Goal: Navigation & Orientation: Find specific page/section

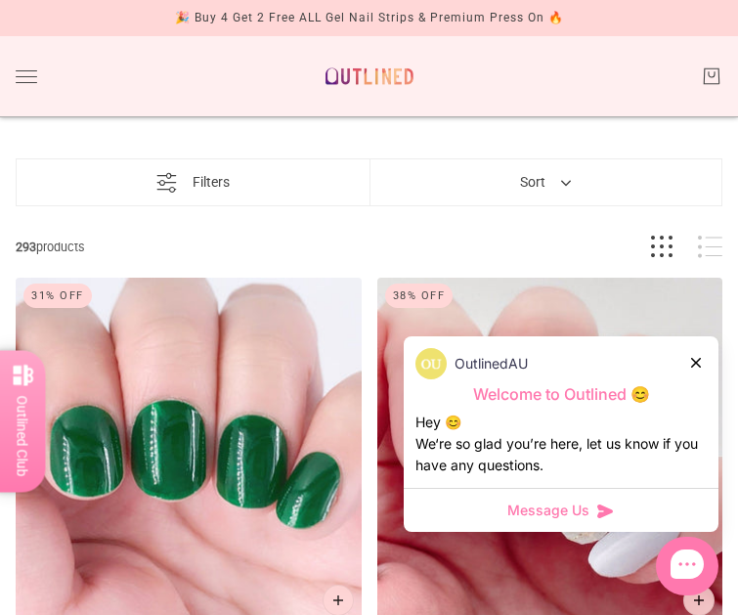
click at [700, 366] on icon at bounding box center [697, 363] width 10 height 10
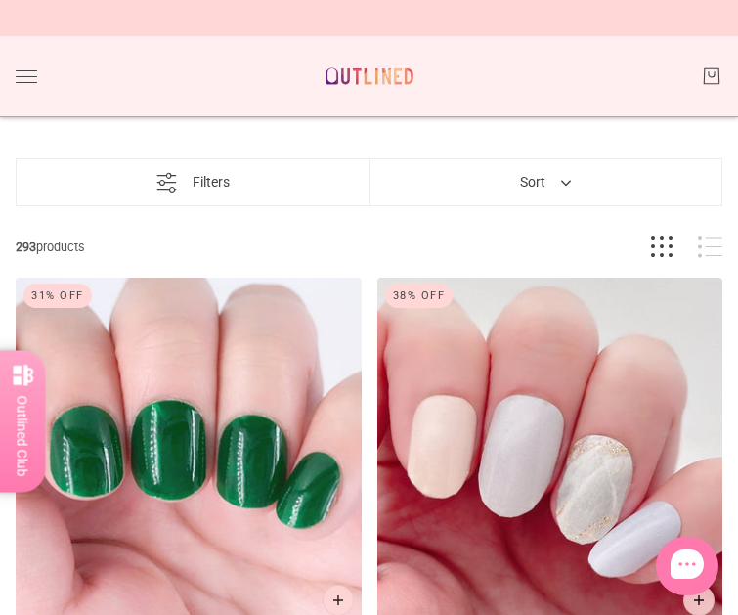
click at [544, 205] on button "Sort" at bounding box center [546, 182] width 90 height 46
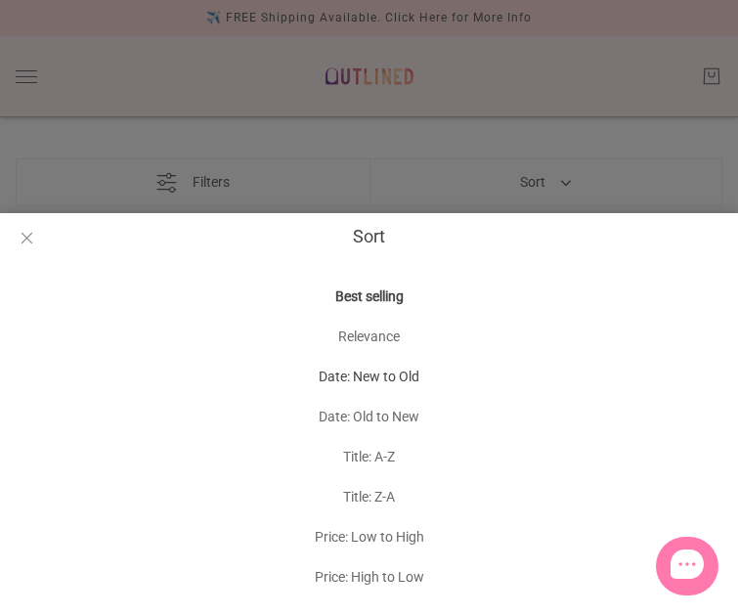
click at [388, 379] on button "Date: New to Old" at bounding box center [369, 377] width 738 height 40
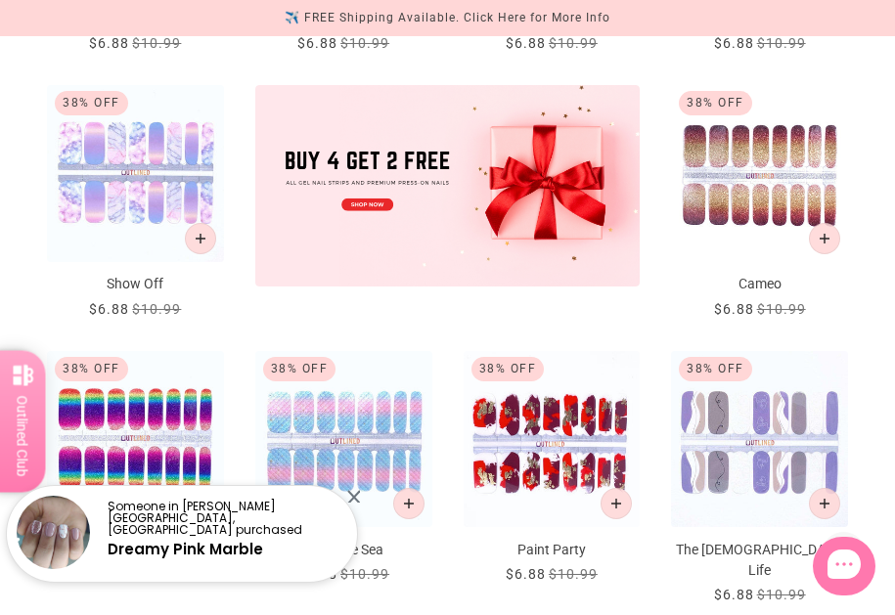
scroll to position [587, 0]
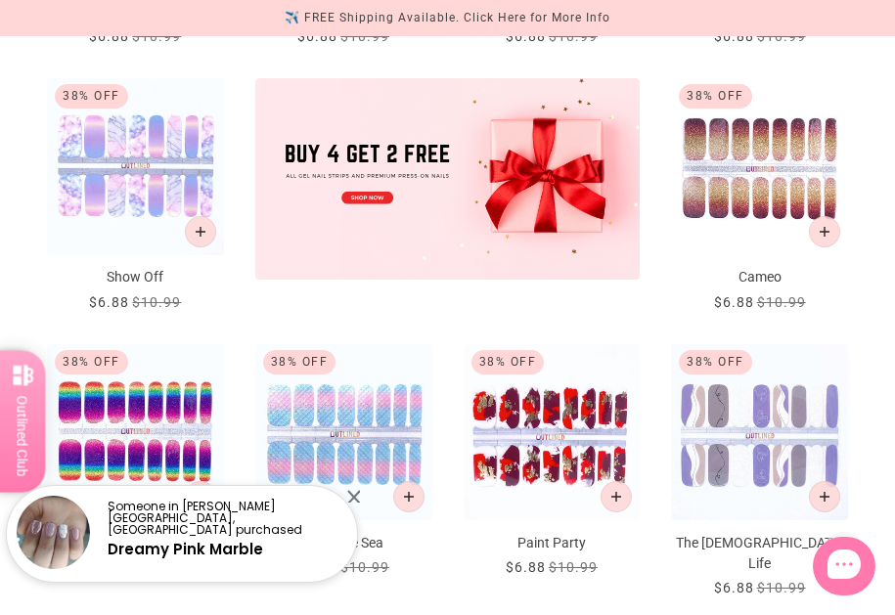
click at [351, 497] on div at bounding box center [353, 496] width 13 height 13
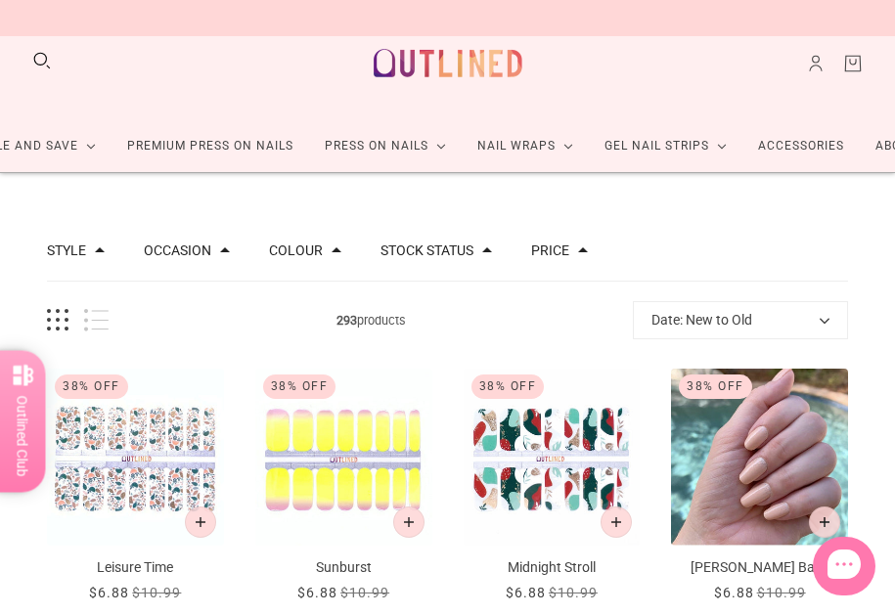
scroll to position [0, 0]
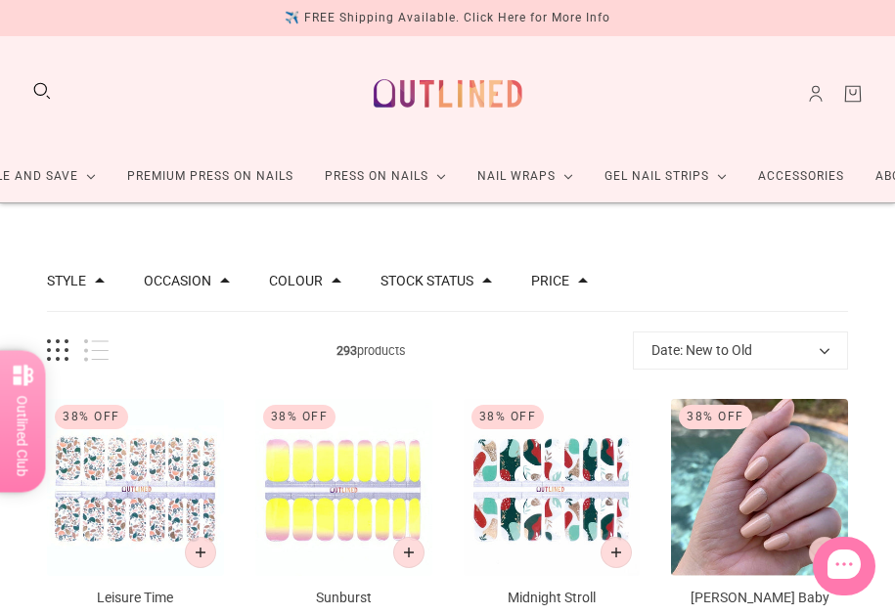
click at [724, 359] on button "Date: New to Old" at bounding box center [740, 351] width 215 height 38
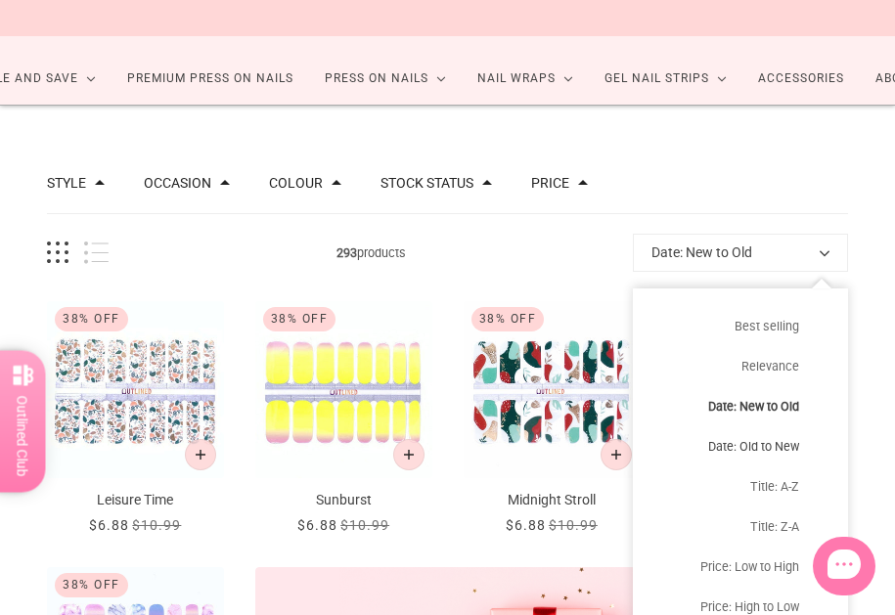
scroll to position [196, 0]
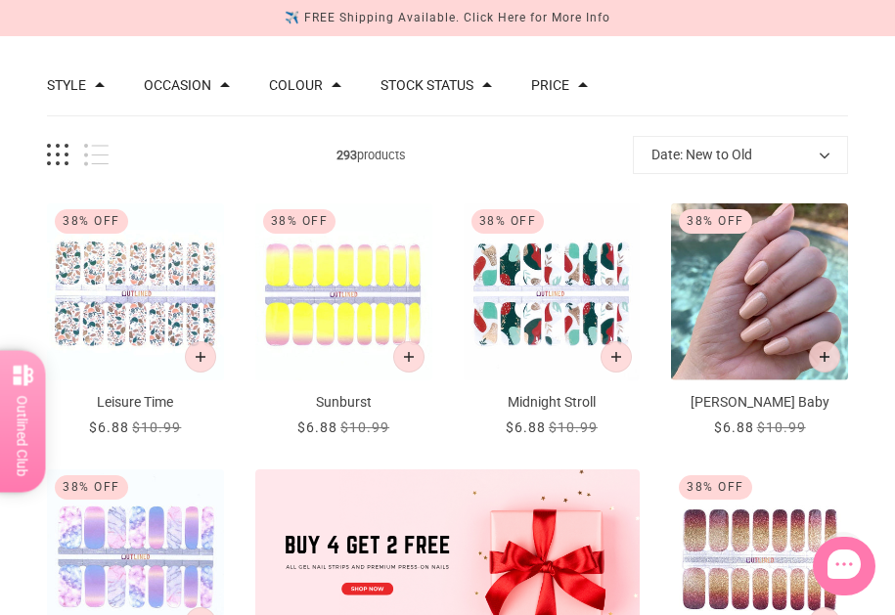
click at [737, 88] on div "Style Chrome 4 French 14 Glitter 80 Glitter Design 47 Glow in the Dark 1 Metall…" at bounding box center [447, 86] width 801 height 61
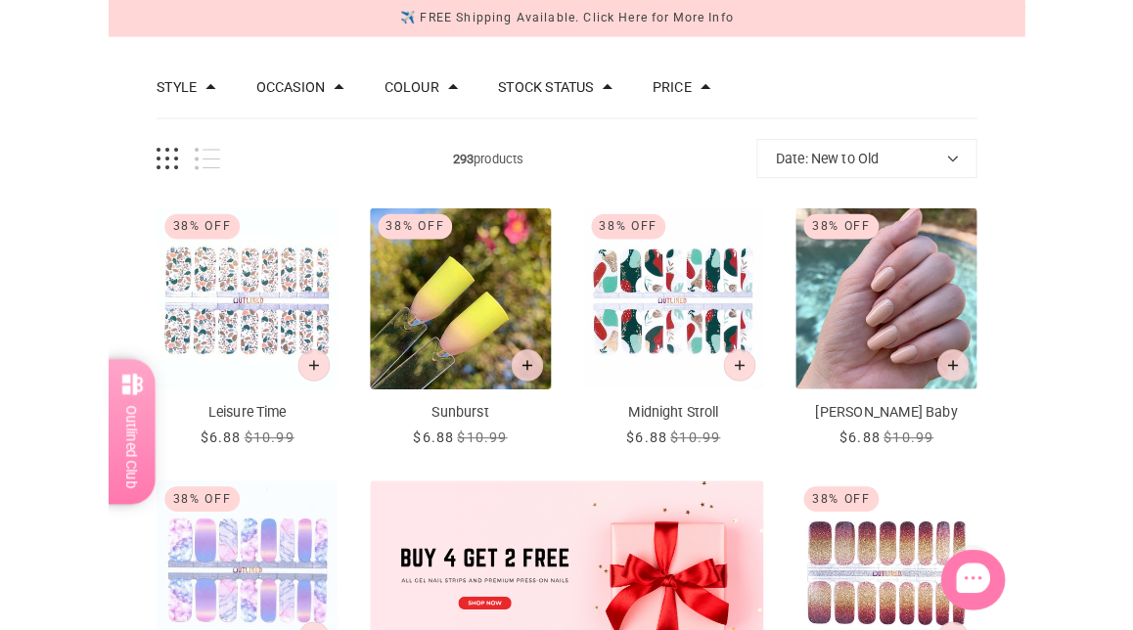
scroll to position [0, 0]
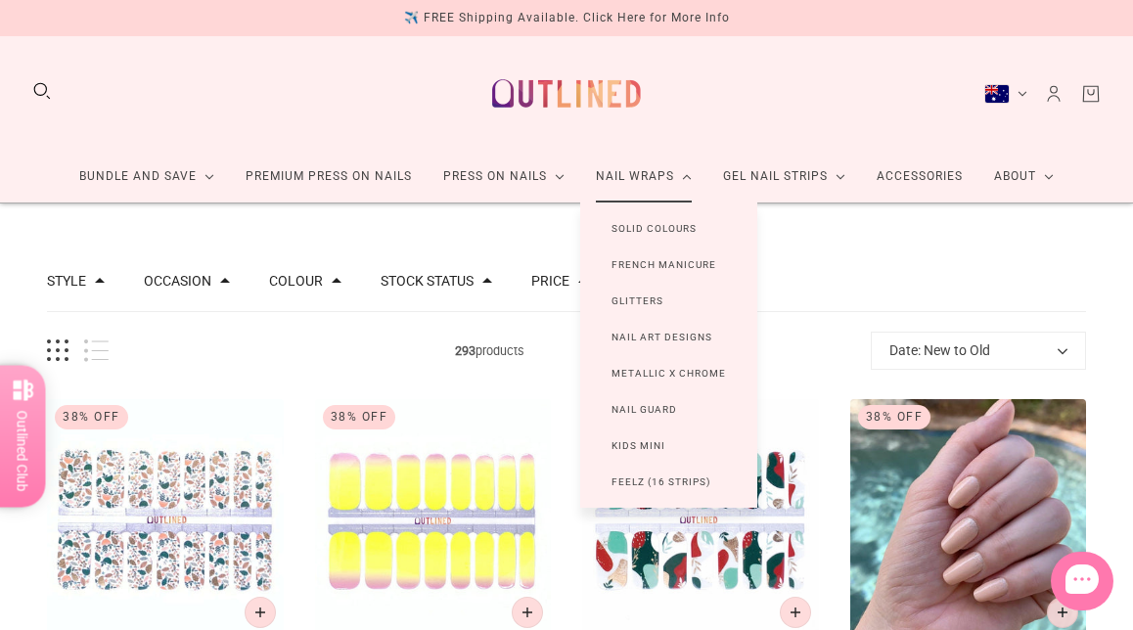
click at [627, 170] on link "Nail Wraps" at bounding box center [643, 177] width 127 height 52
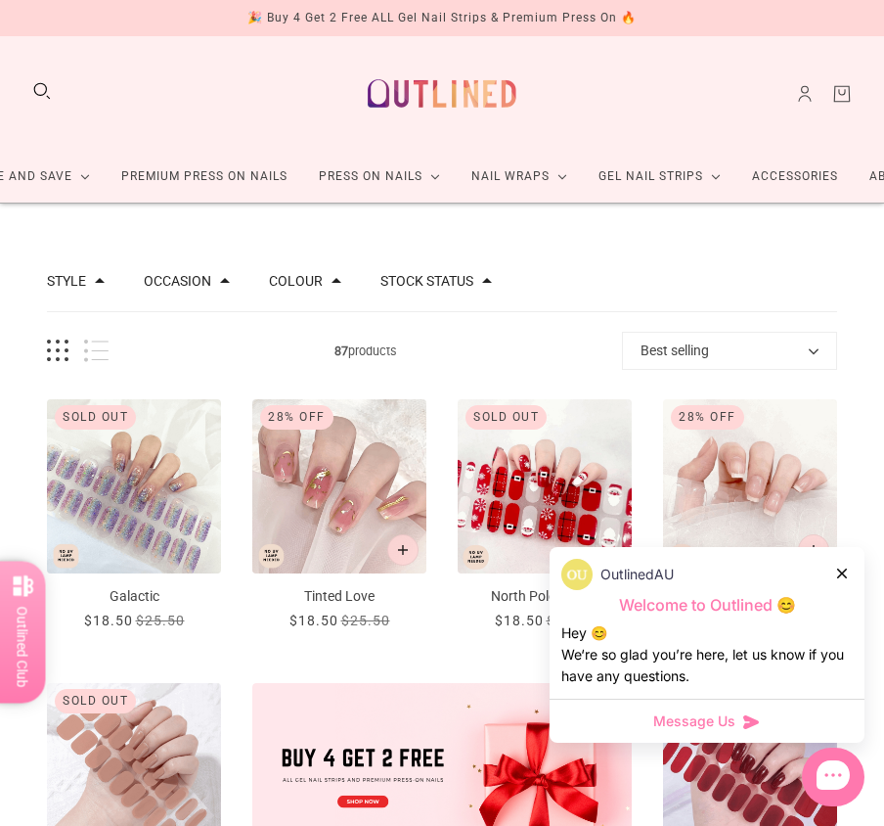
scroll to position [98, 0]
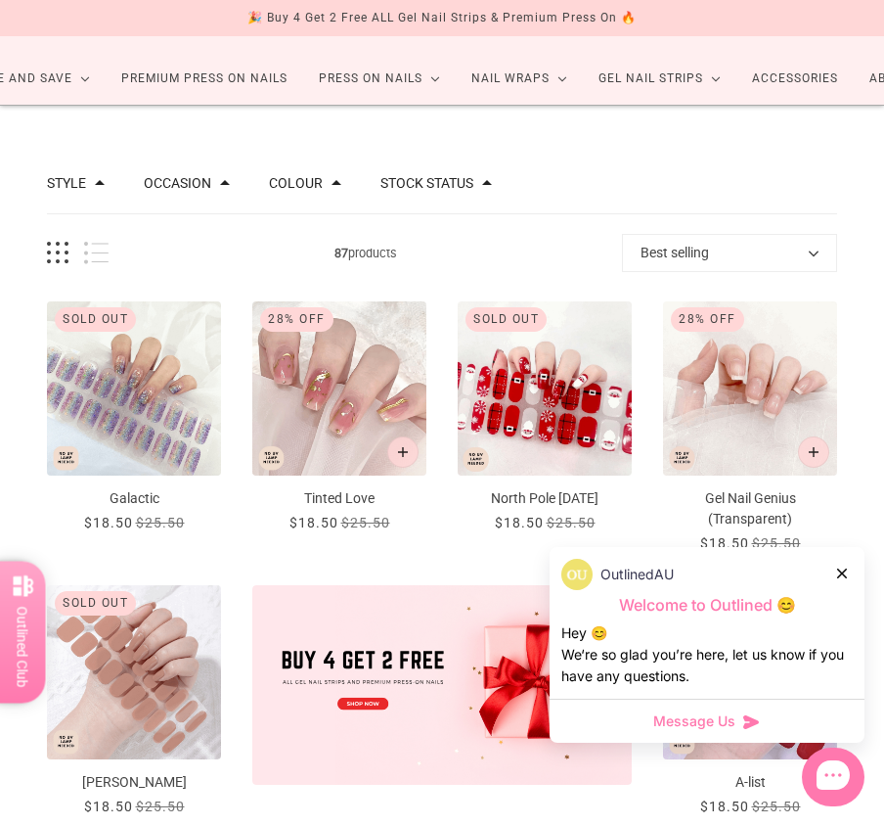
click at [843, 573] on icon at bounding box center [842, 573] width 10 height 10
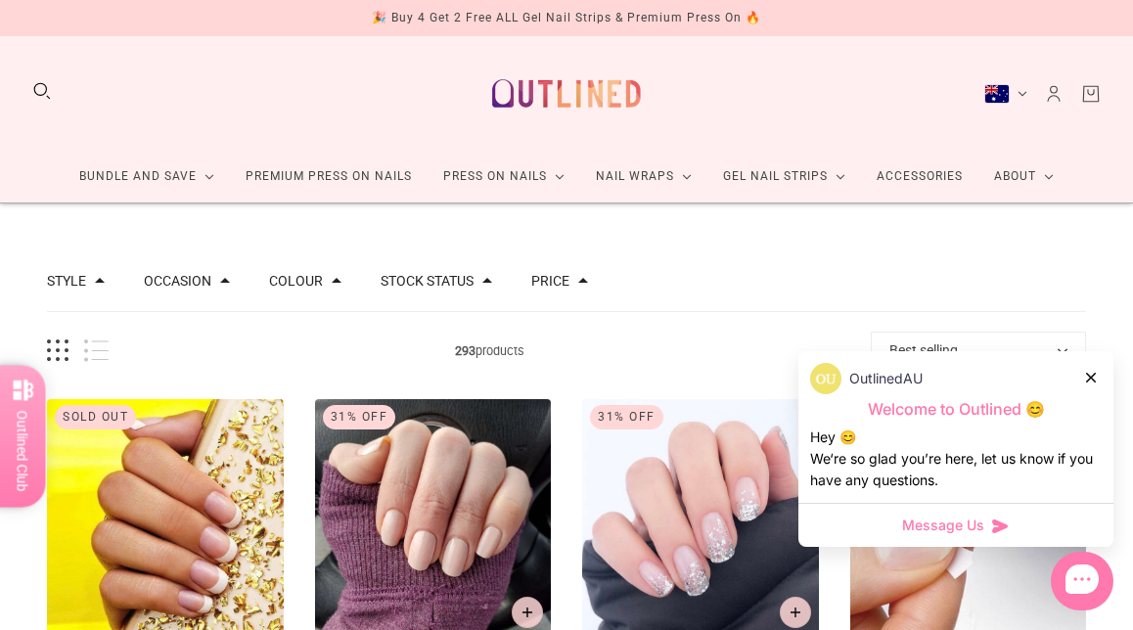
click at [1093, 380] on icon at bounding box center [1091, 378] width 10 height 10
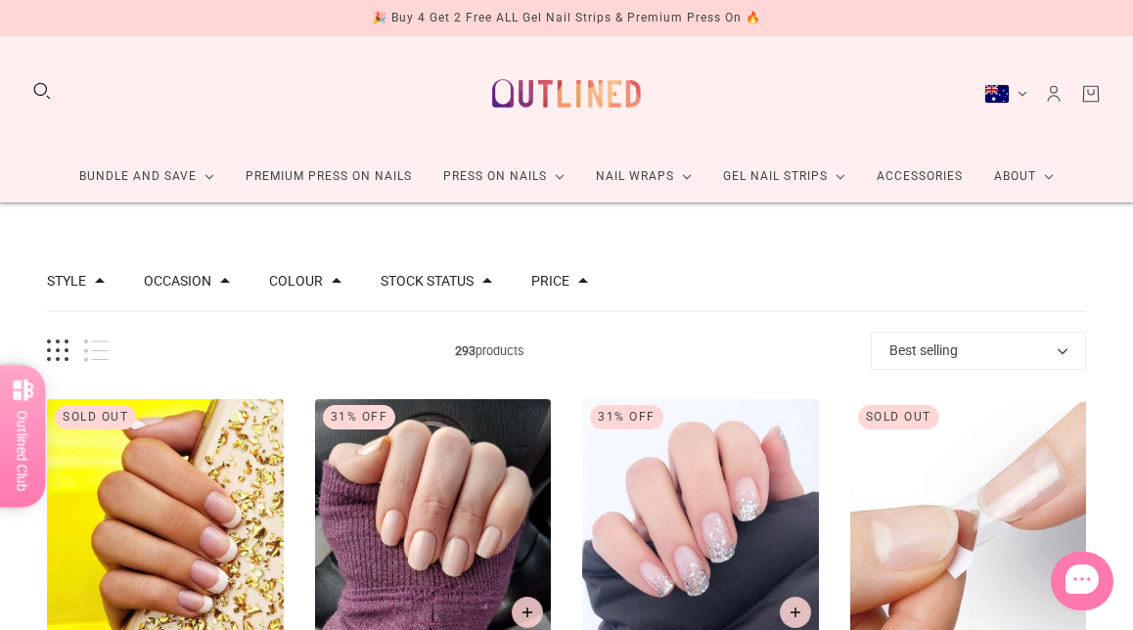
click at [1077, 357] on button "Best selling" at bounding box center [977, 351] width 215 height 38
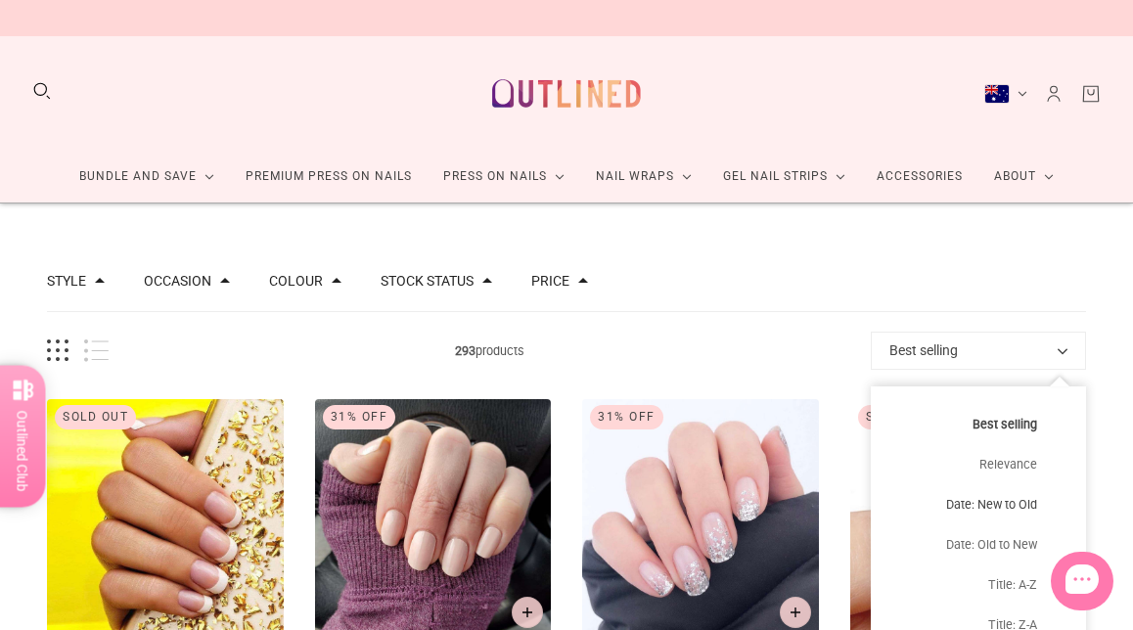
click at [1010, 508] on button "Date: New to Old" at bounding box center [977, 504] width 215 height 40
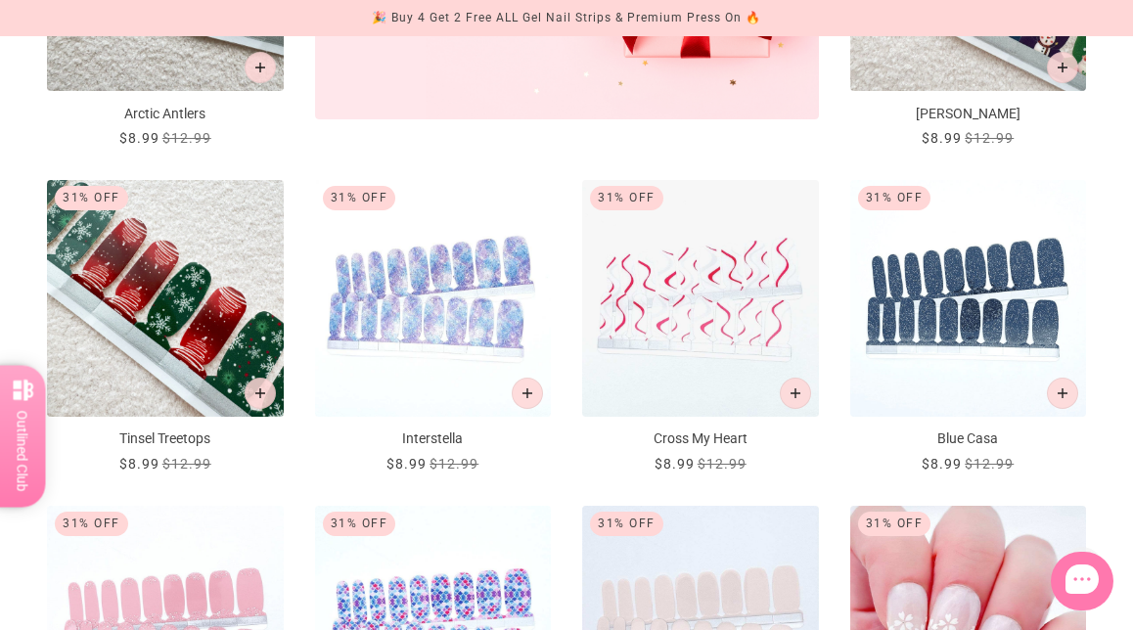
scroll to position [880, 0]
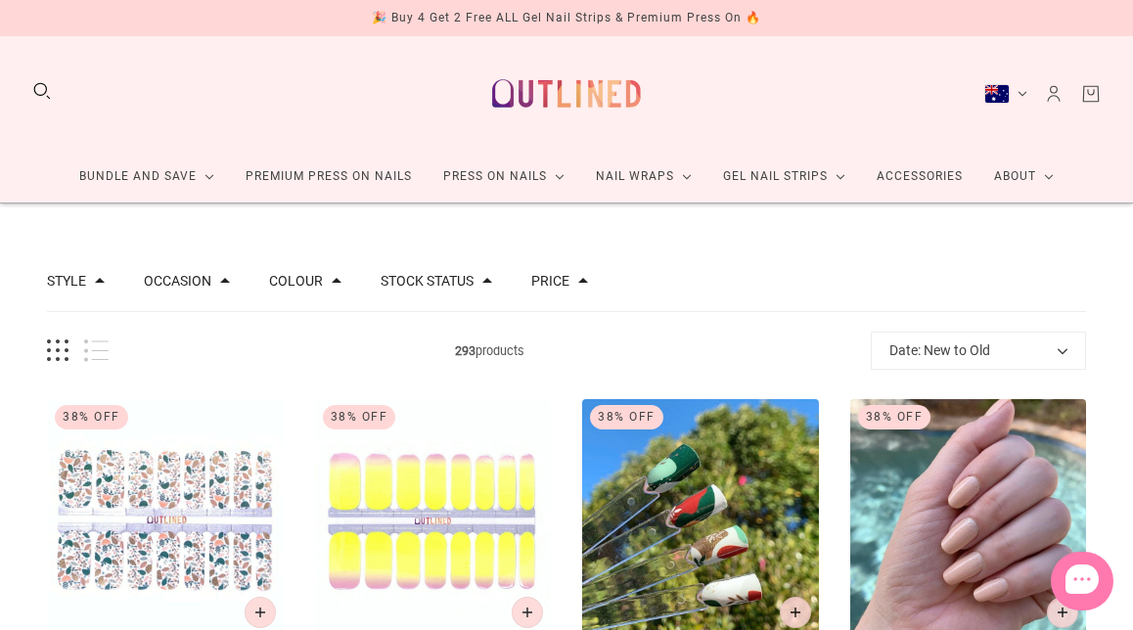
scroll to position [7, 0]
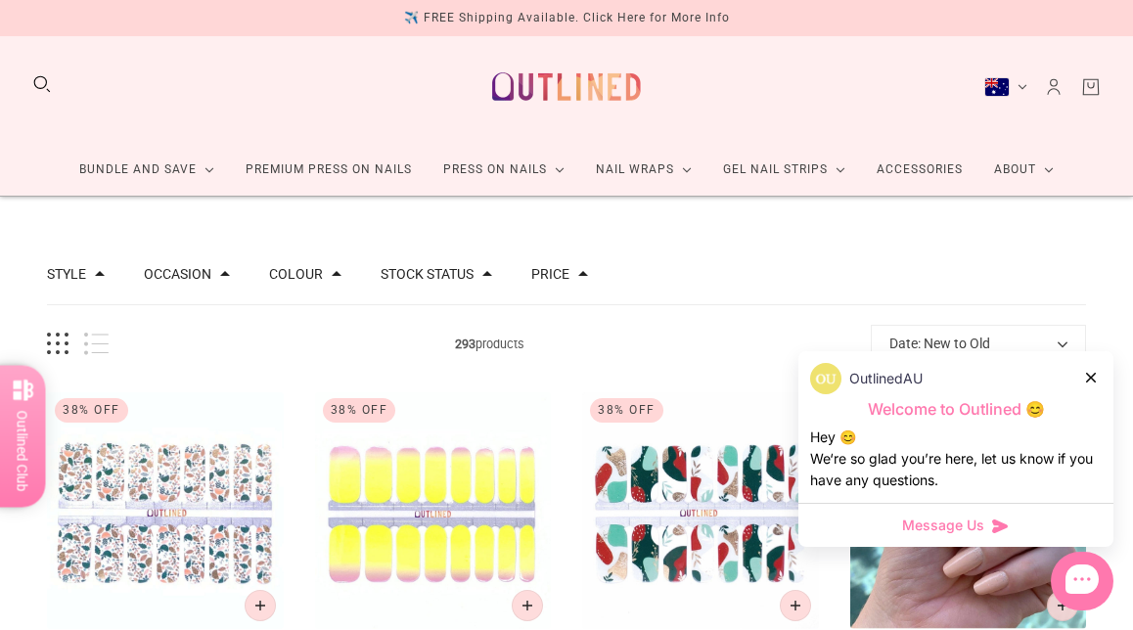
click at [1087, 382] on div at bounding box center [1092, 377] width 12 height 21
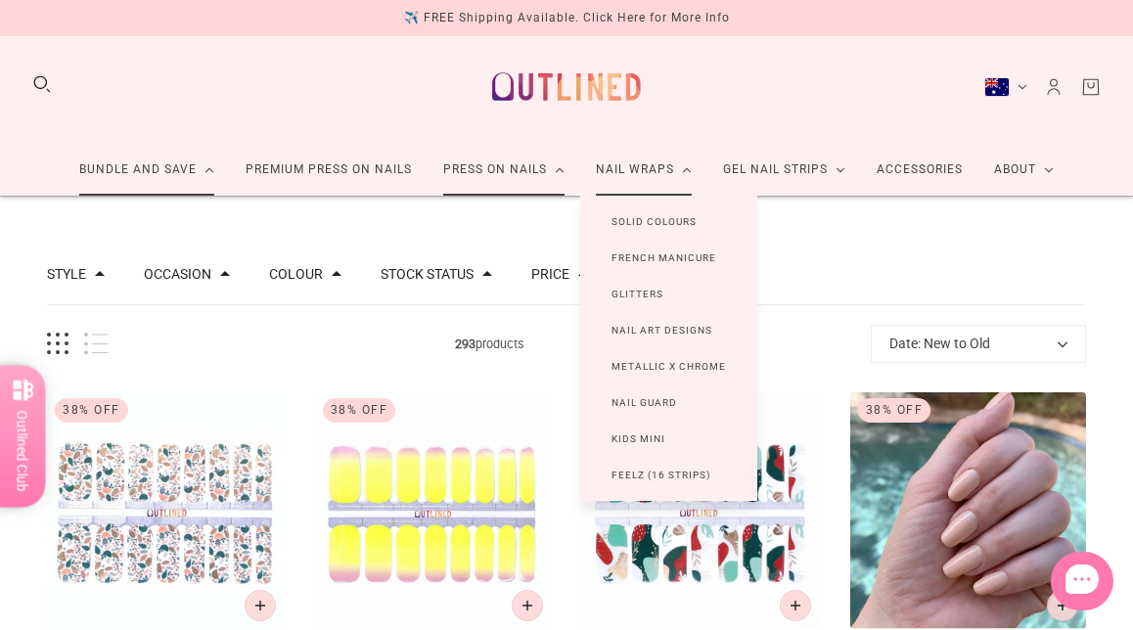
click at [647, 167] on link "Nail Wraps" at bounding box center [643, 170] width 127 height 52
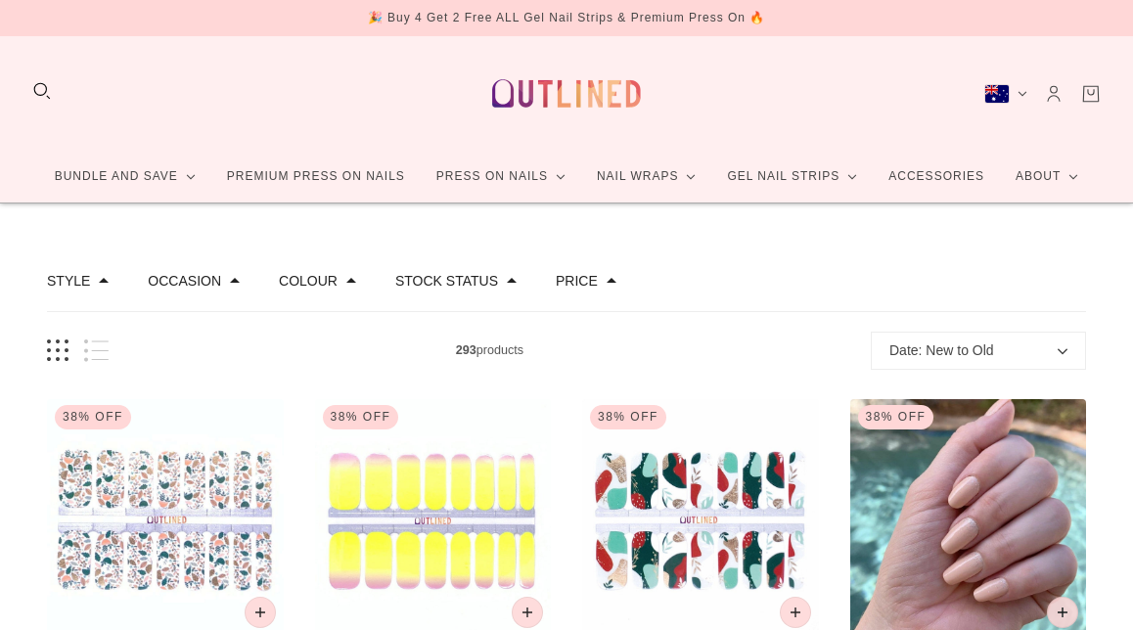
scroll to position [7, 0]
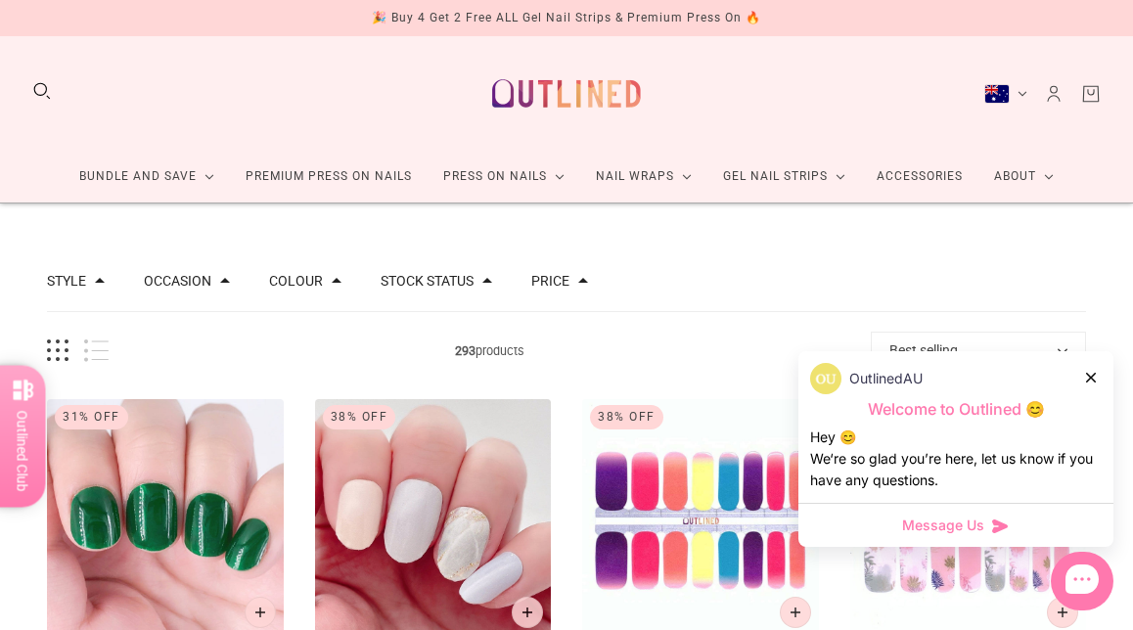
click at [1090, 376] on icon at bounding box center [1091, 378] width 10 height 10
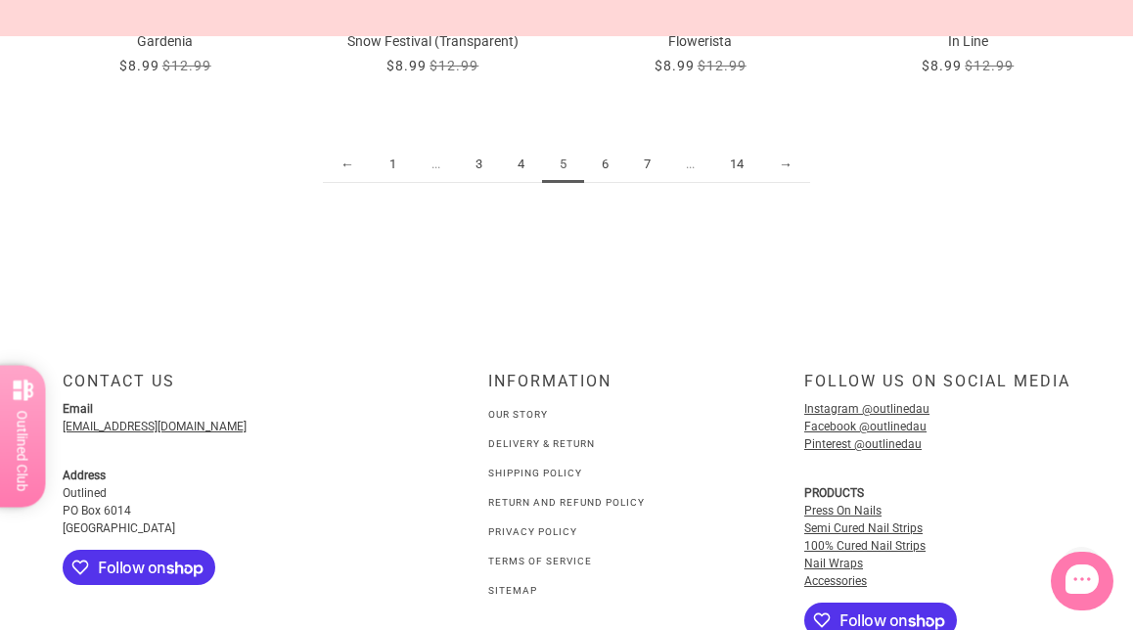
scroll to position [2278, 0]
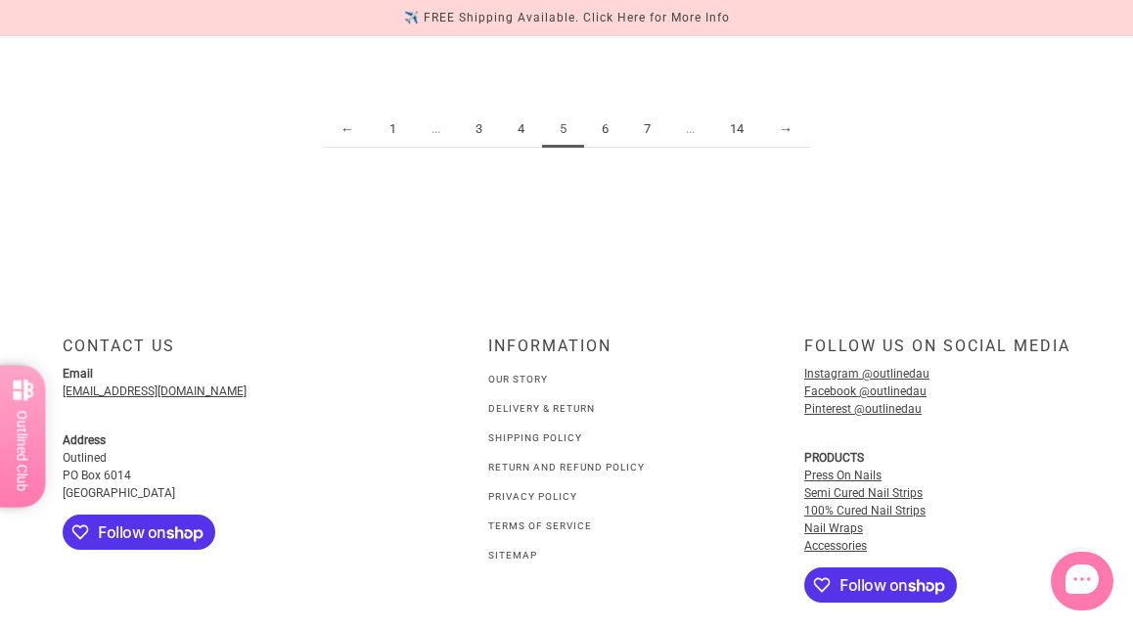
click at [400, 122] on link "1" at bounding box center [393, 130] width 42 height 36
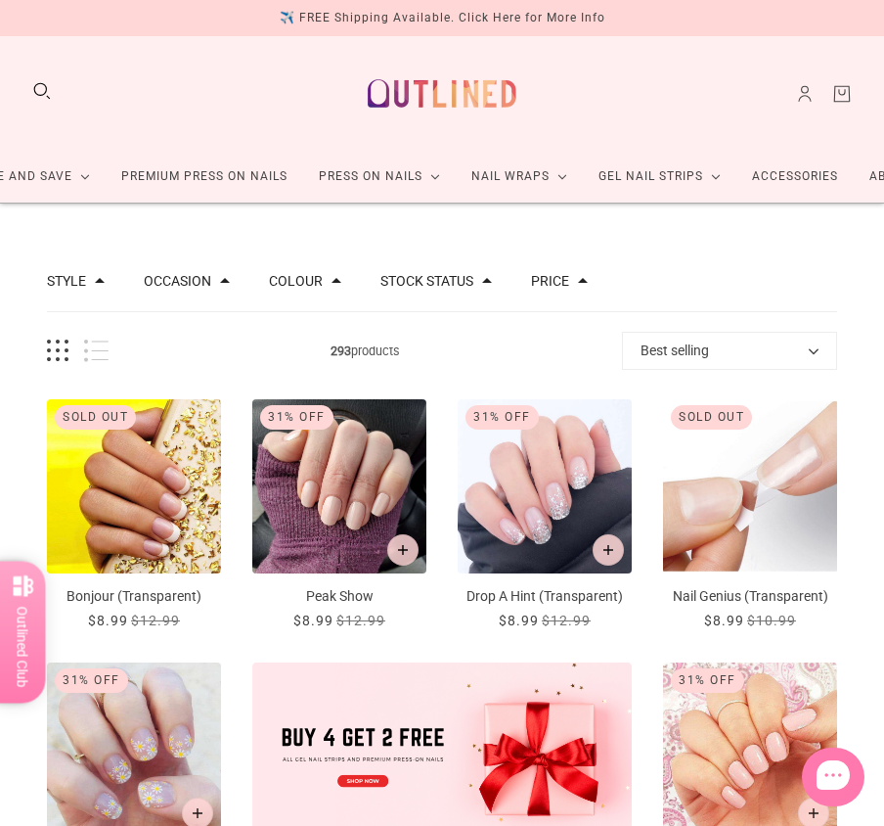
click at [823, 352] on button "Best selling" at bounding box center [729, 351] width 215 height 38
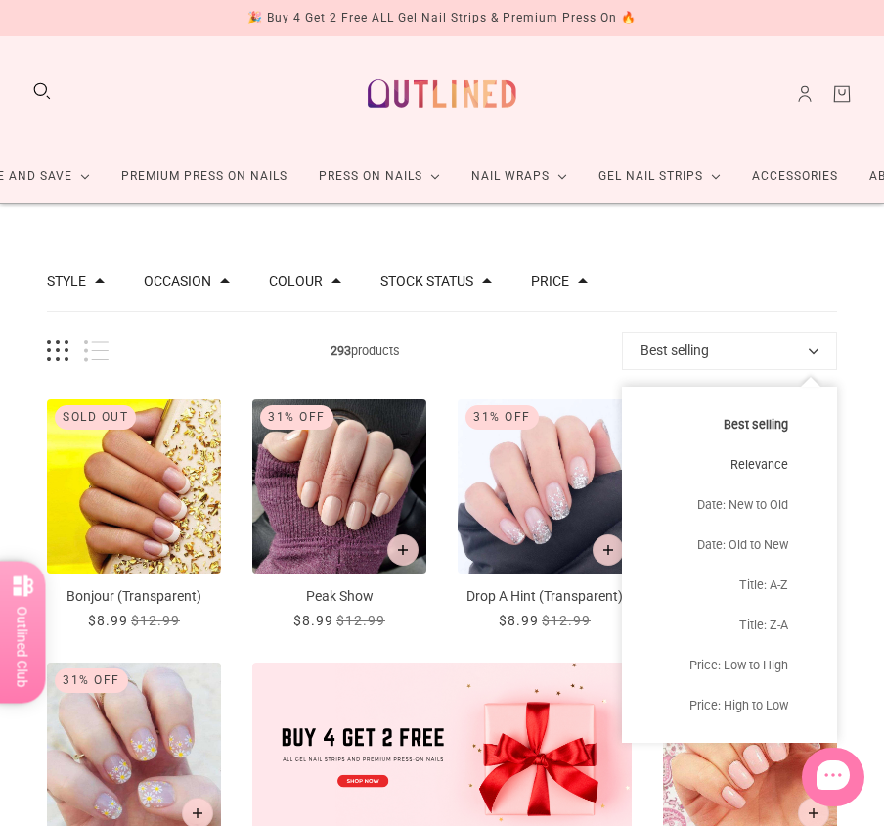
click at [779, 462] on button "Relevance" at bounding box center [729, 464] width 215 height 40
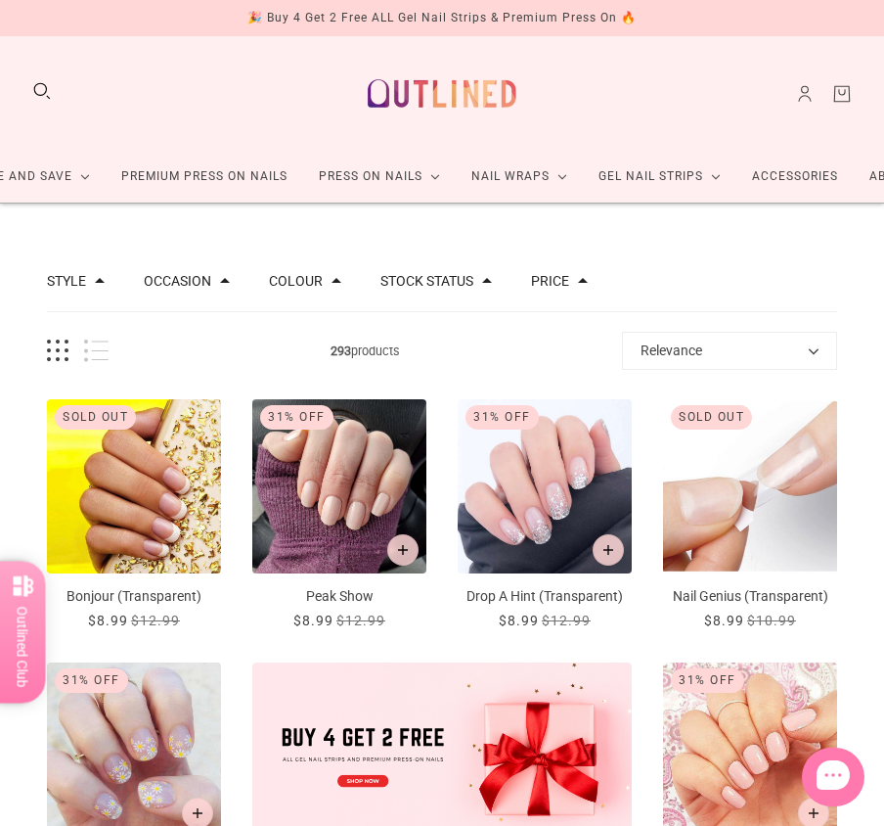
click at [816, 339] on button "Relevance" at bounding box center [729, 351] width 215 height 38
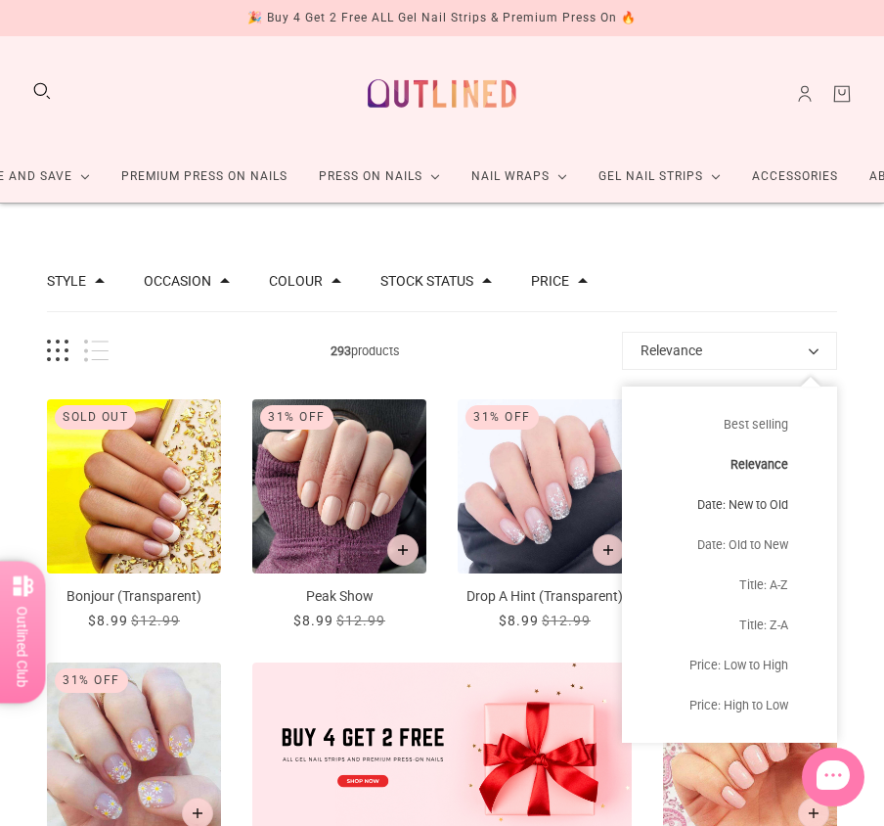
click at [766, 502] on button "Date: New to Old" at bounding box center [729, 504] width 215 height 40
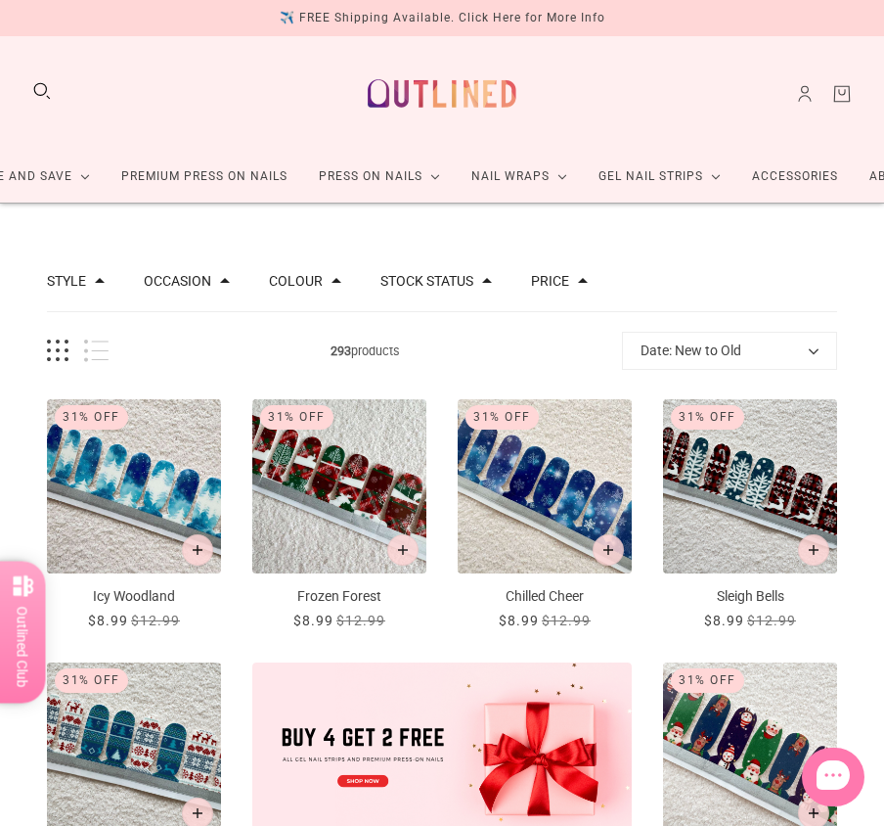
click at [446, 93] on img at bounding box center [442, 93] width 172 height 83
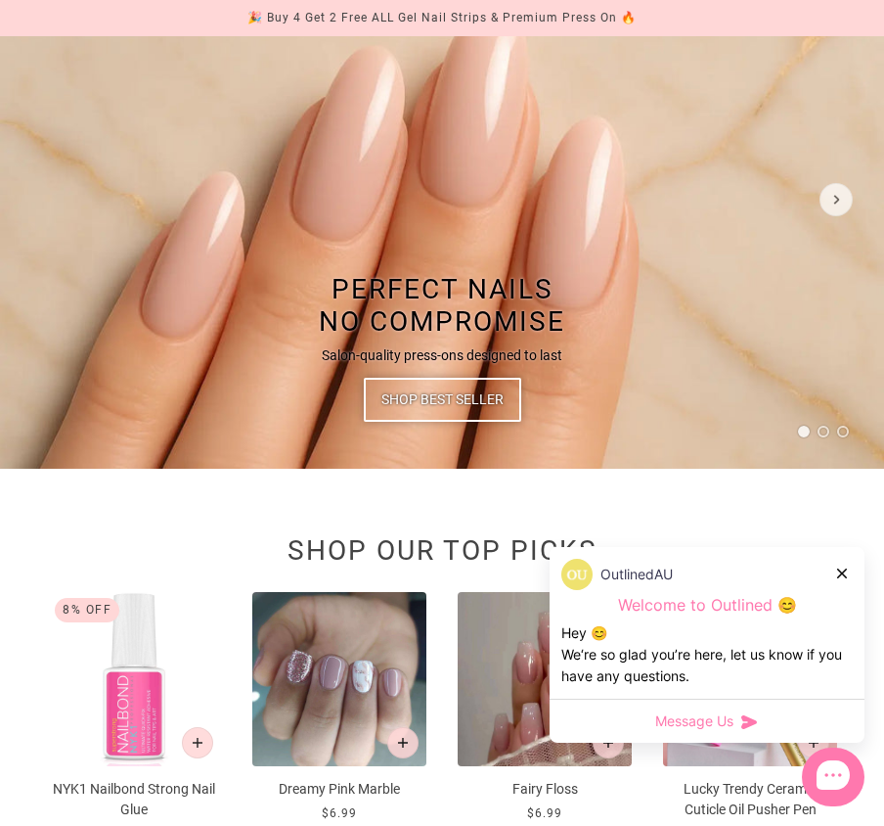
scroll to position [293, 0]
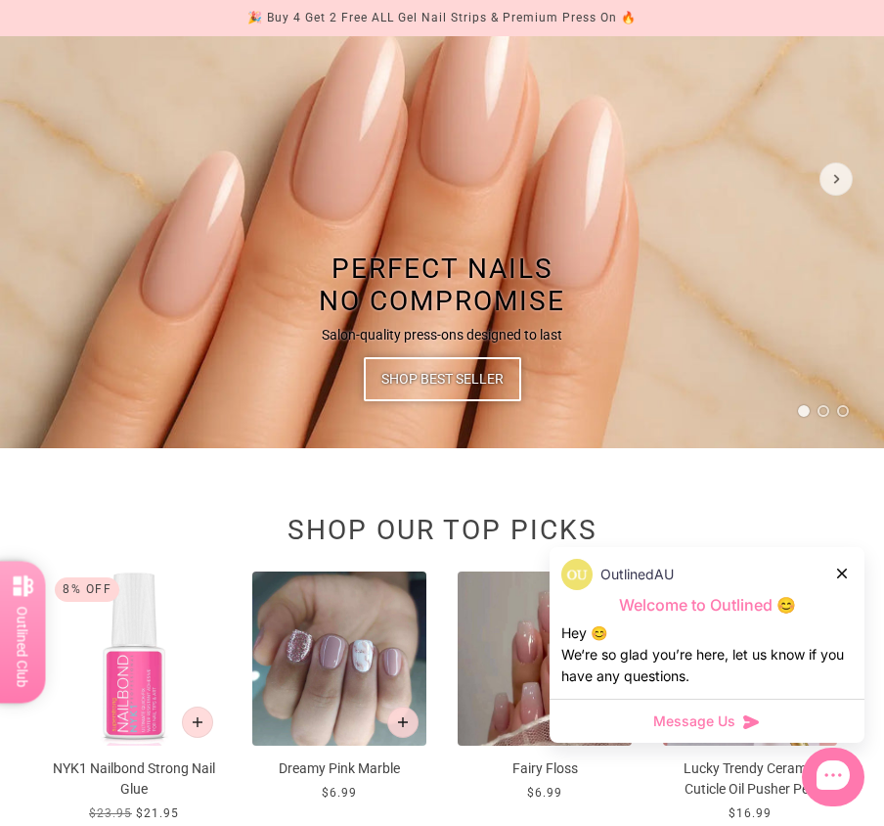
click at [846, 578] on div at bounding box center [843, 572] width 12 height 21
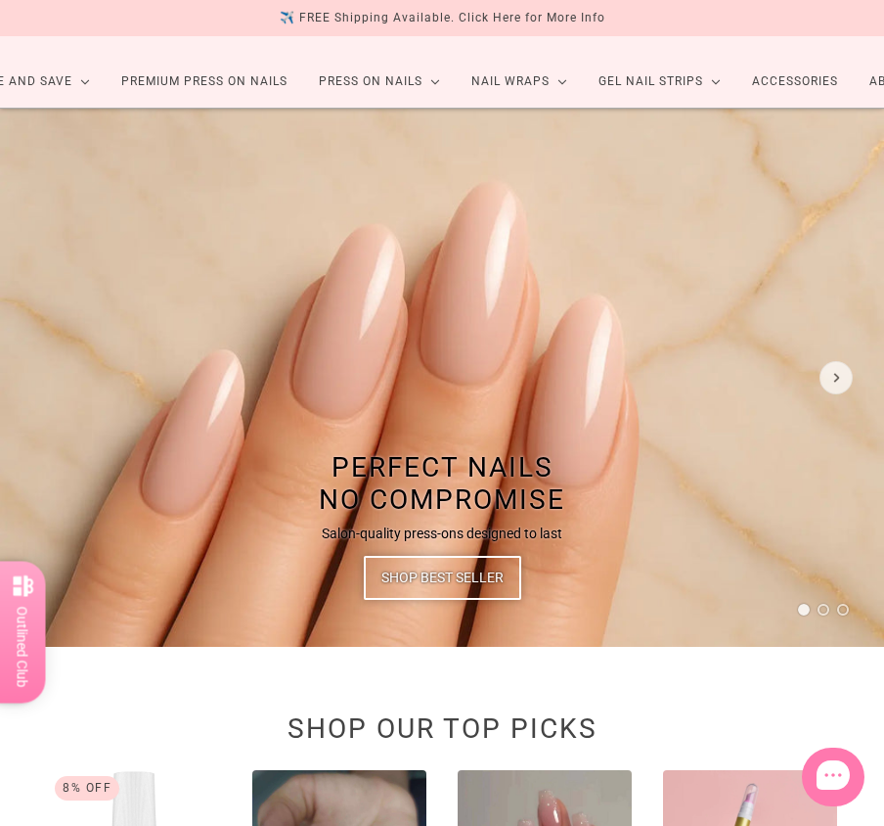
scroll to position [0, 0]
